Goal: Task Accomplishment & Management: Manage account settings

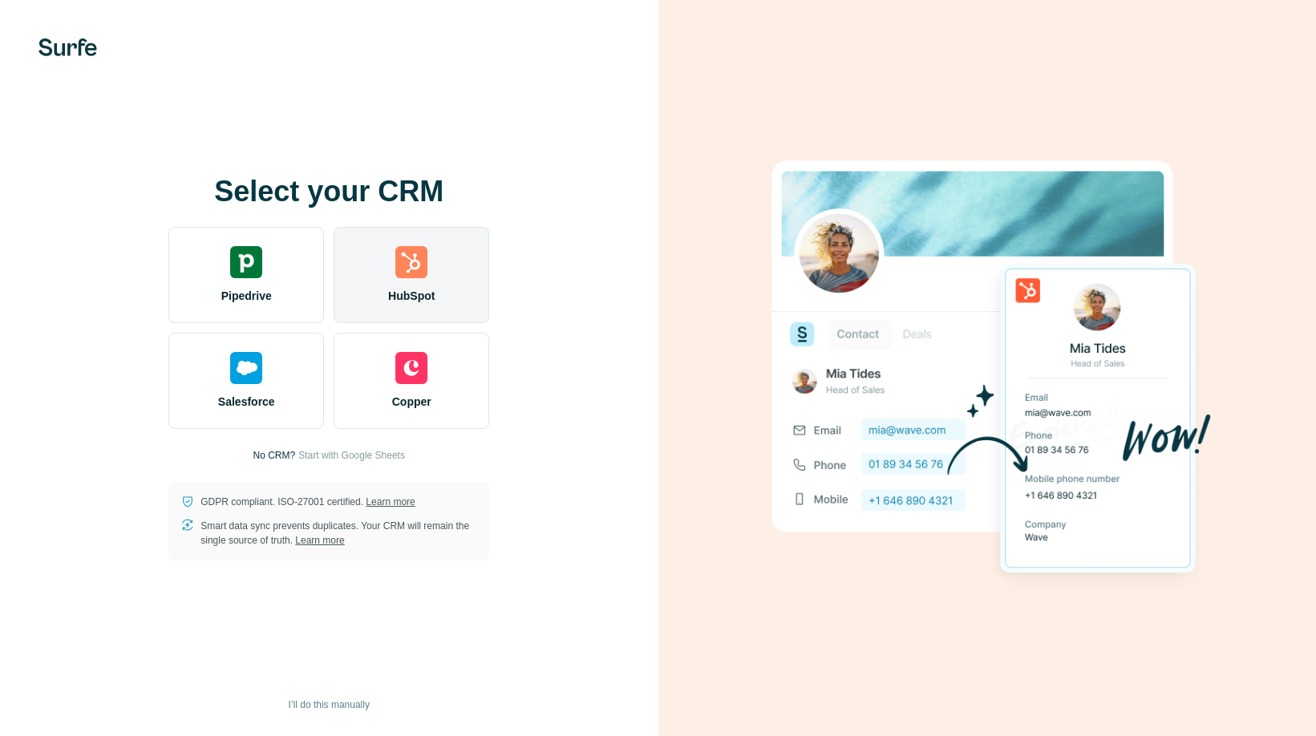
click at [395, 283] on div "HubSpot" at bounding box center [412, 275] width 156 height 96
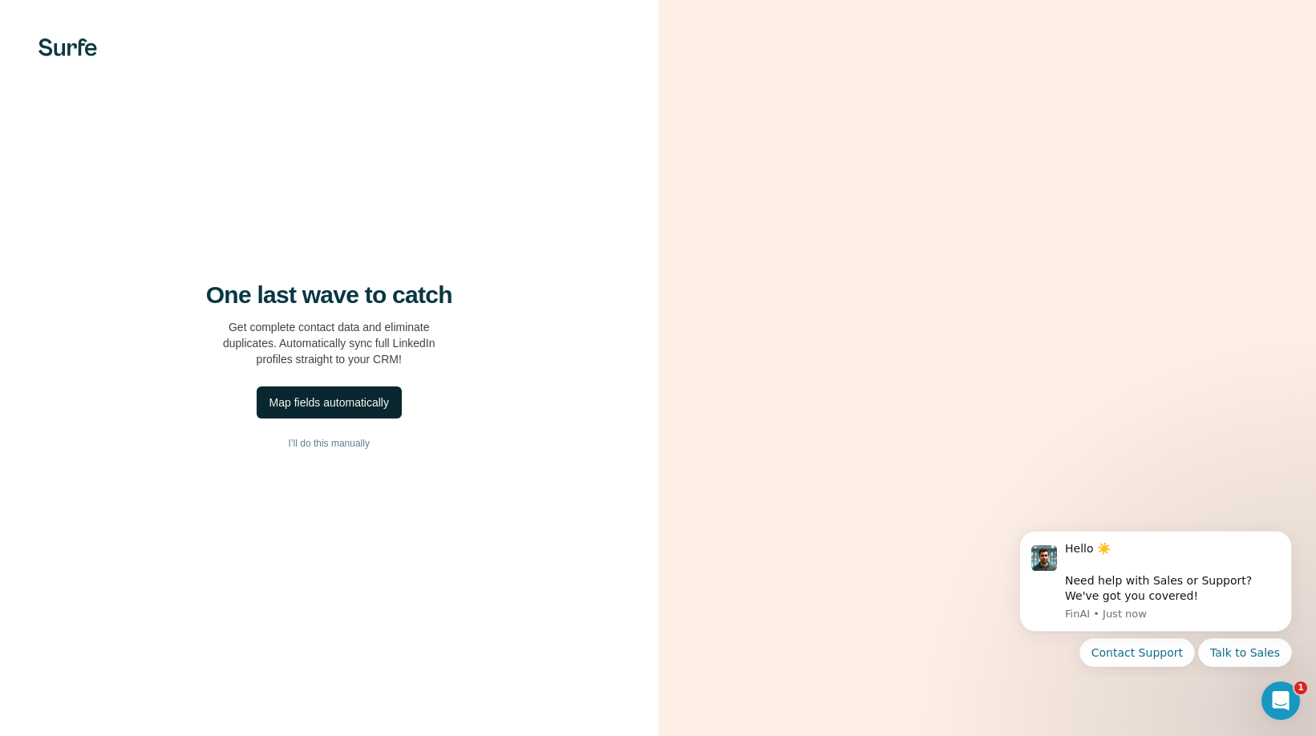
click at [363, 402] on div "Map fields automatically" at bounding box center [329, 403] width 120 height 16
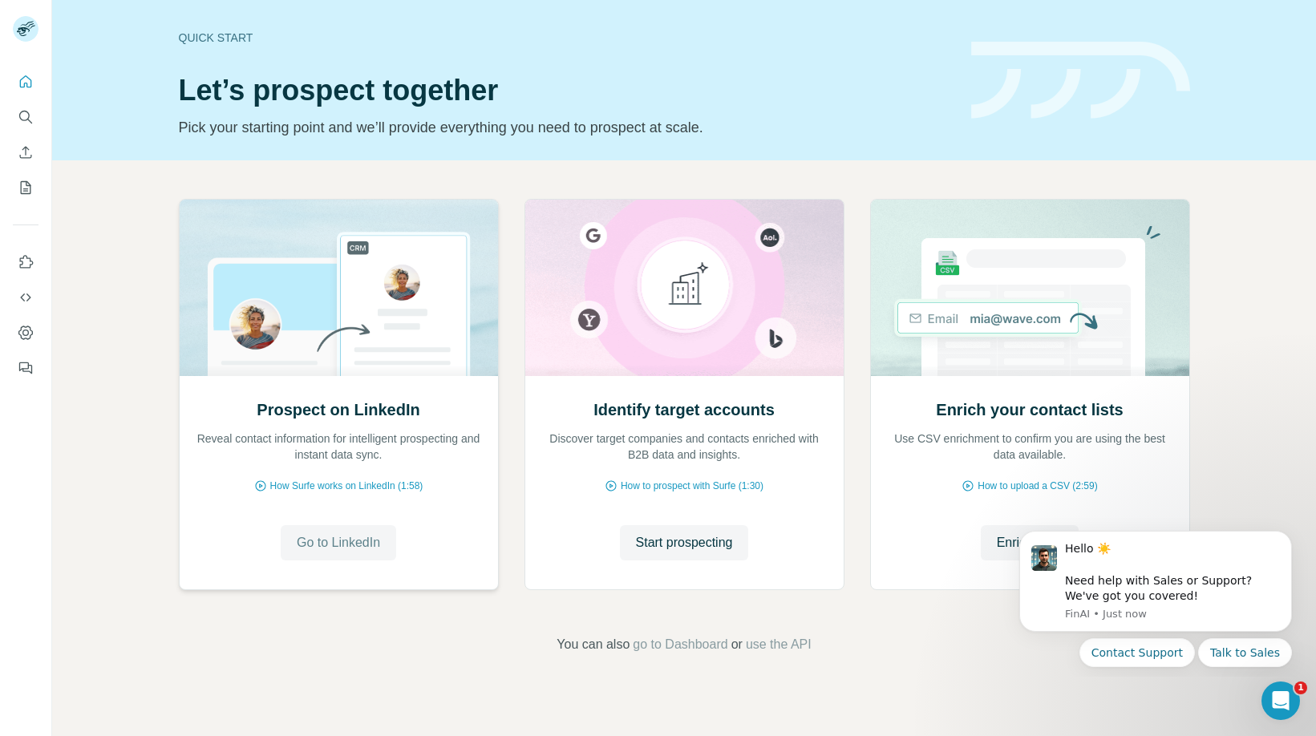
click at [338, 546] on span "Go to LinkedIn" at bounding box center [338, 542] width 83 height 19
click at [1284, 534] on icon "Dismiss notification" at bounding box center [1287, 536] width 9 height 9
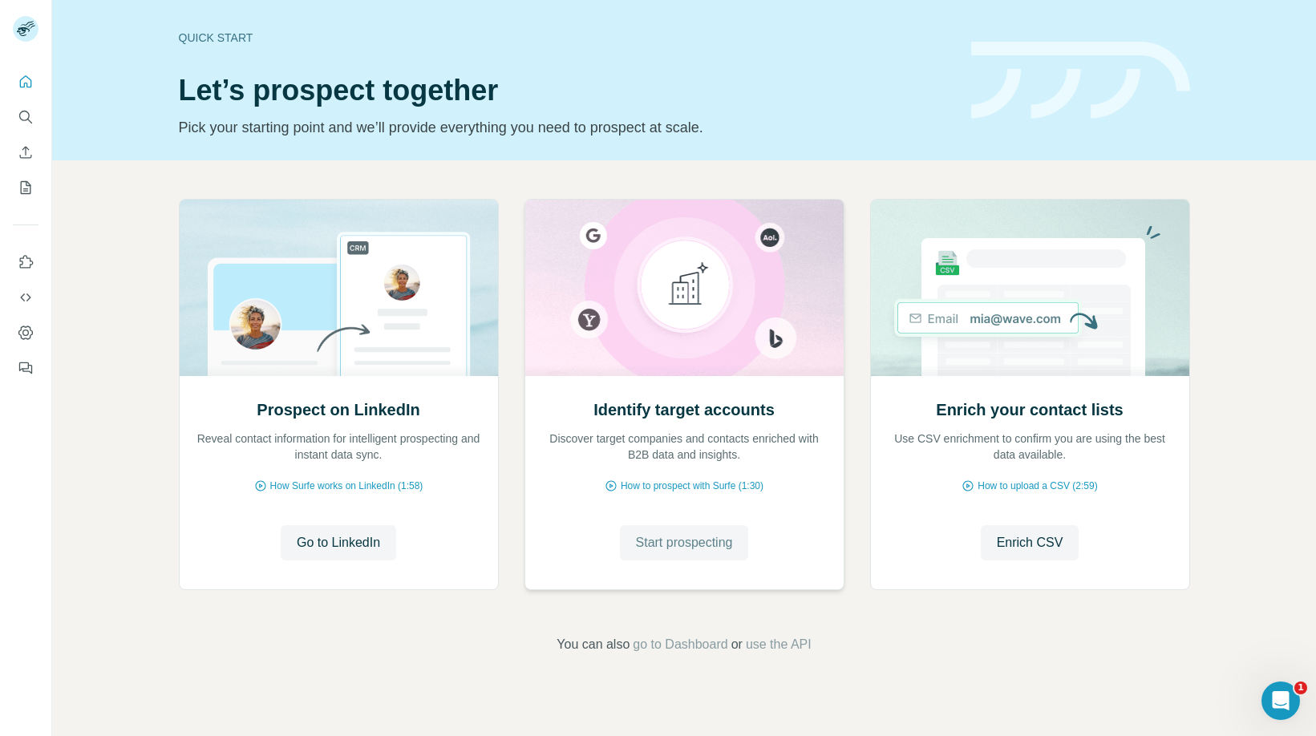
drag, startPoint x: 706, startPoint y: 541, endPoint x: 717, endPoint y: 537, distance: 11.7
click at [706, 540] on span "Start prospecting" at bounding box center [684, 542] width 97 height 19
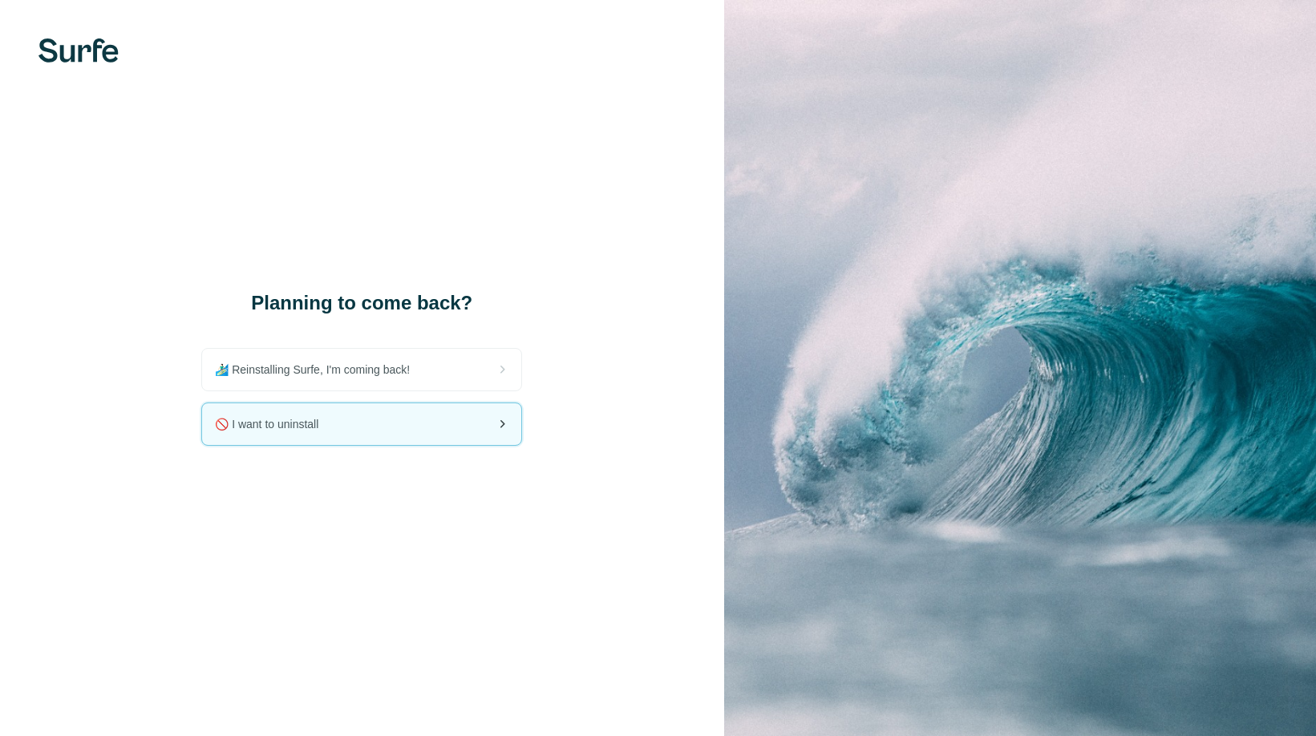
click at [342, 434] on div "🚫 I want to uninstall" at bounding box center [361, 424] width 319 height 42
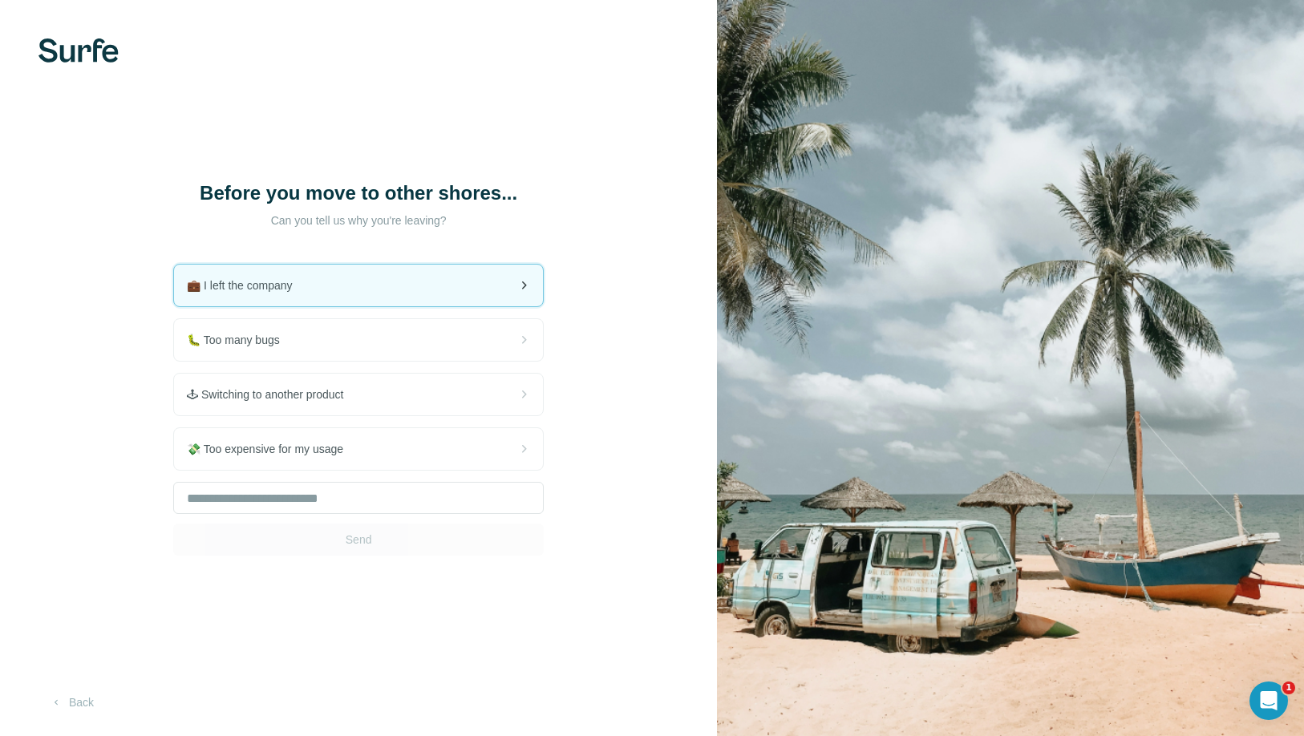
click at [297, 282] on span "💼 I left the company" at bounding box center [246, 286] width 118 height 16
